Goal: Information Seeking & Learning: Check status

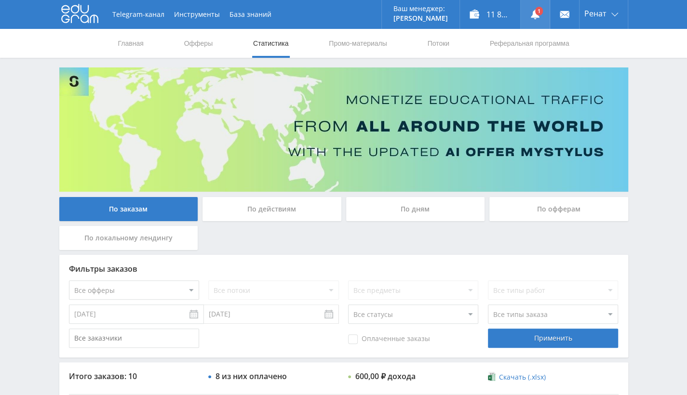
click at [541, 13] on link at bounding box center [534, 14] width 29 height 29
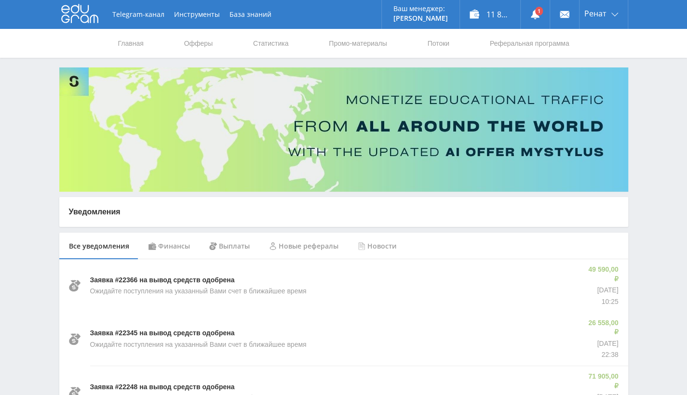
click at [173, 247] on div "Финансы" at bounding box center [169, 246] width 61 height 27
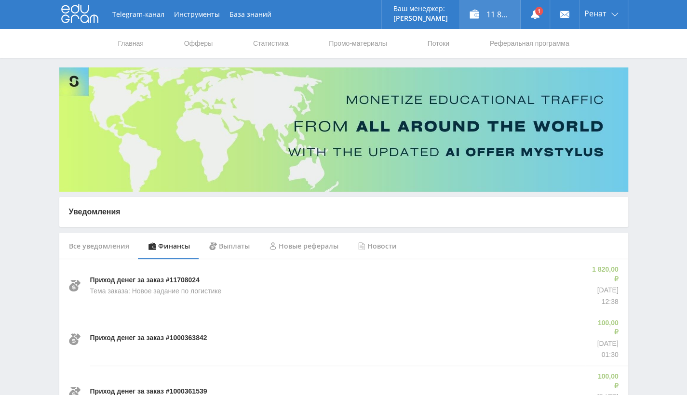
click at [479, 20] on div "11 871,50 ₽" at bounding box center [490, 14] width 60 height 29
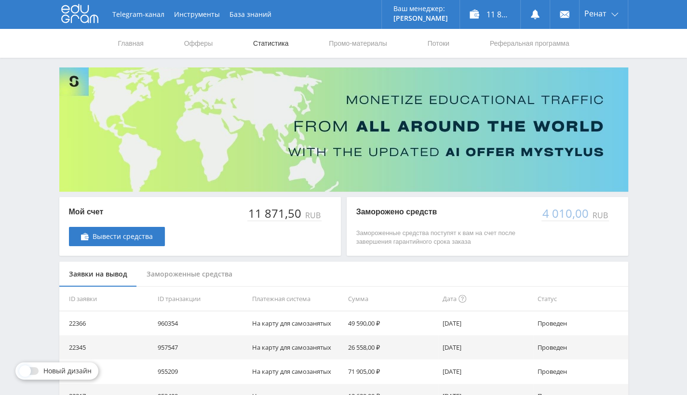
click at [270, 41] on link "Статистика" at bounding box center [271, 43] width 38 height 29
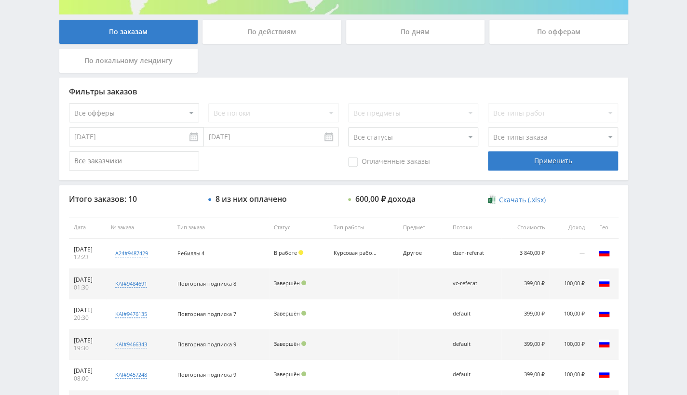
scroll to position [193, 0]
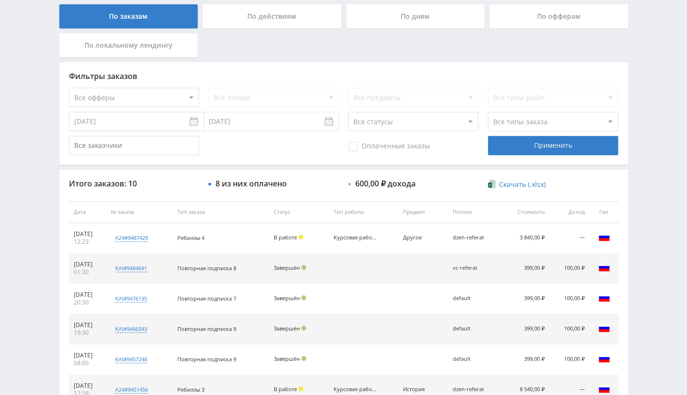
click at [542, 17] on div "По офферам" at bounding box center [558, 16] width 139 height 24
click at [0, 0] on input "По офферам" at bounding box center [0, 0] width 0 height 0
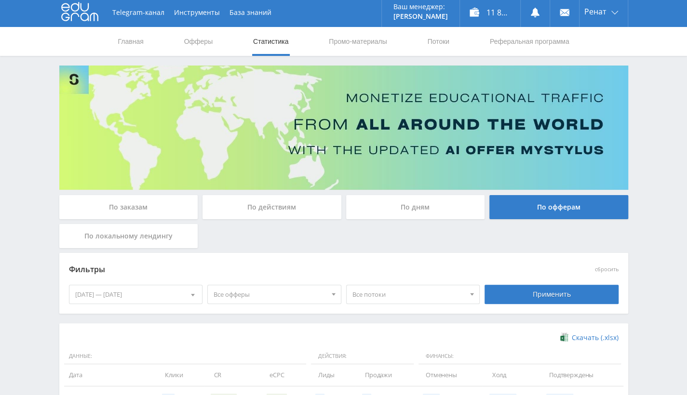
scroll to position [191, 0]
